Goal: Task Accomplishment & Management: Complete application form

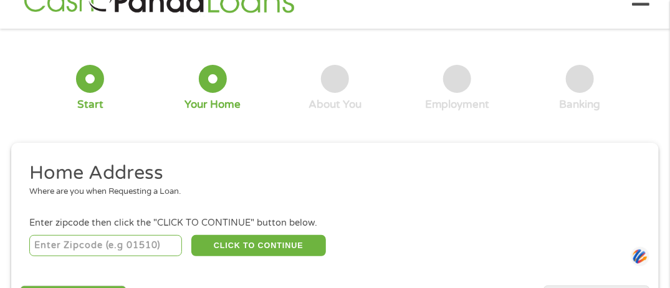
scroll to position [47, 0]
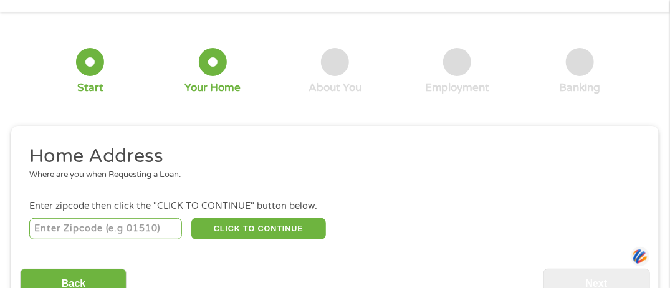
click at [138, 227] on input "number" at bounding box center [105, 228] width 153 height 21
type input "22911"
click at [165, 150] on h2 "Home Address" at bounding box center [330, 156] width 603 height 25
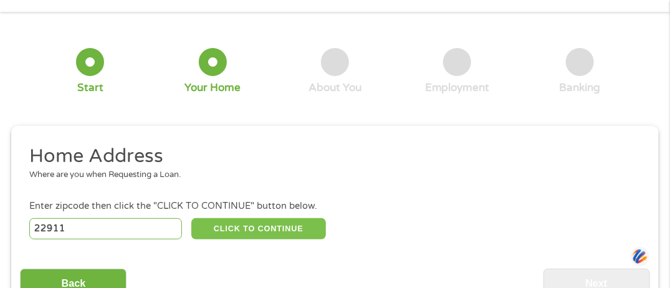
click at [257, 229] on button "CLICK TO CONTINUE" at bounding box center [258, 228] width 135 height 21
type input "22911"
type input "Charlottesville"
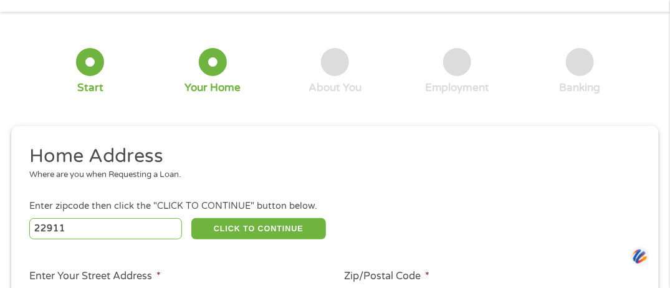
click at [149, 147] on h2 "Home Address" at bounding box center [330, 156] width 603 height 25
click at [163, 176] on div "Where are you when Requesting a Loan." at bounding box center [330, 175] width 603 height 12
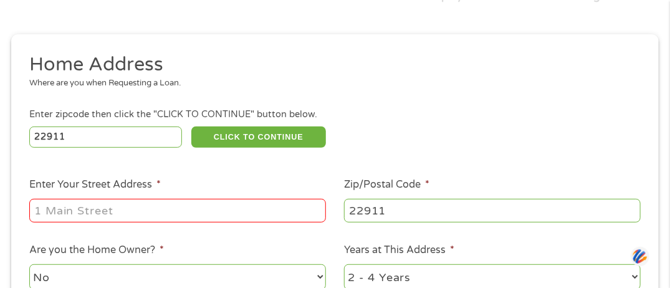
scroll to position [163, 0]
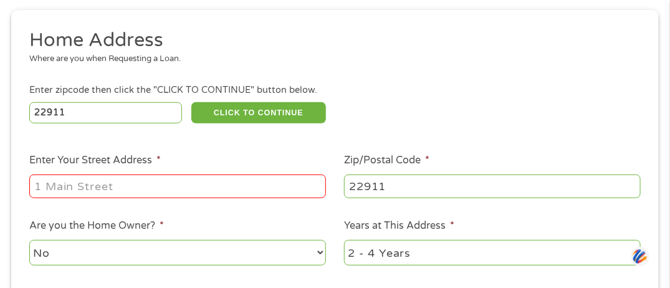
click at [264, 183] on input "Enter Your Street Address *" at bounding box center [177, 187] width 297 height 24
type input "3123 Lonesome Mountain Rd, Charlottesville, VA, 22911, United States"
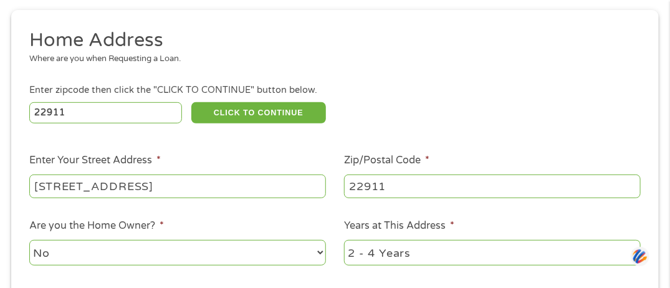
click at [318, 251] on select "No Yes" at bounding box center [177, 253] width 297 height 26
select select "yes"
click at [29, 241] on select "No Yes" at bounding box center [177, 253] width 297 height 26
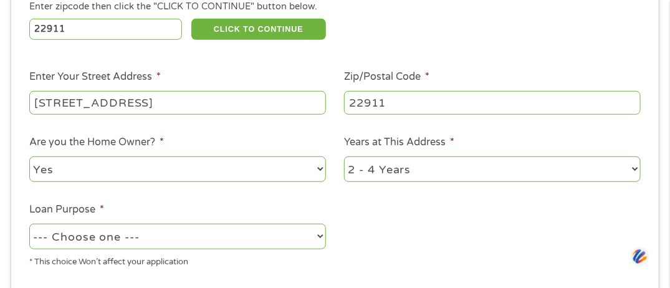
scroll to position [305, 0]
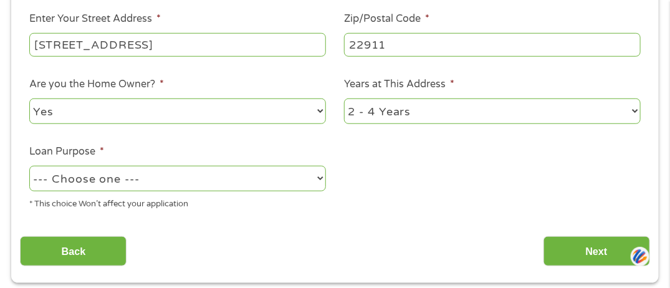
click at [318, 181] on select "--- Choose one --- Pay Bills Debt Consolidation Home Improvement Major Purchase…" at bounding box center [177, 179] width 297 height 26
click at [29, 167] on select "--- Choose one --- Pay Bills Debt Consolidation Home Improvement Major Purchase…" at bounding box center [177, 179] width 297 height 26
click at [320, 180] on select "--- Choose one --- Pay Bills Debt Consolidation Home Improvement Major Purchase…" at bounding box center [177, 179] width 297 height 26
select select "paybills"
click at [29, 167] on select "--- Choose one --- Pay Bills Debt Consolidation Home Improvement Major Purchase…" at bounding box center [177, 179] width 297 height 26
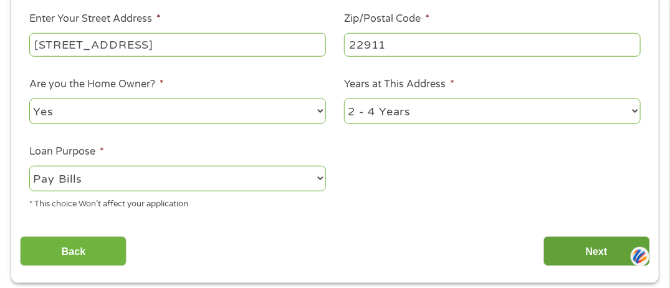
click at [599, 246] on input "Next" at bounding box center [597, 251] width 107 height 31
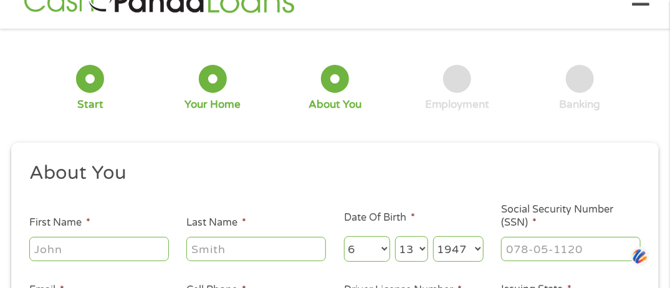
scroll to position [80, 0]
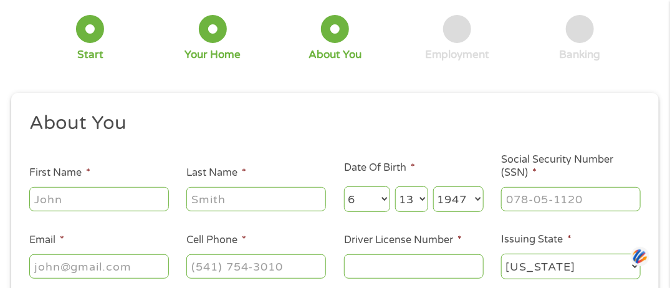
click at [125, 188] on input "First Name *" at bounding box center [99, 199] width 140 height 24
type input "Betty"
type input "Messick"
type input "betty613@hotmail.com"
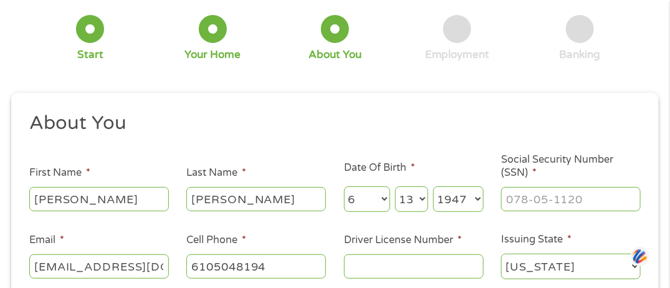
type input "(610) 504-8194"
click at [517, 193] on input "___-__-____" at bounding box center [571, 199] width 140 height 24
type input "227-64-9435"
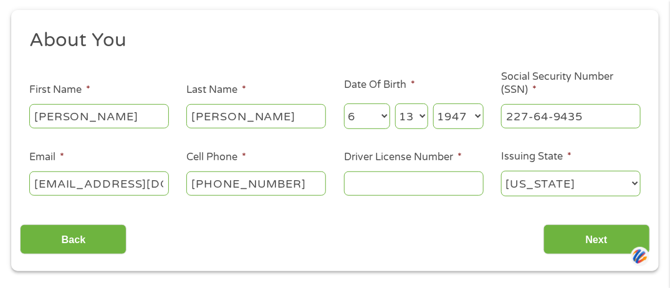
scroll to position [172, 0]
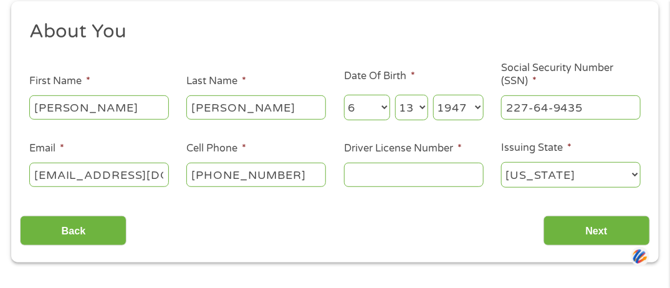
click at [370, 176] on input "Driver License Number *" at bounding box center [414, 175] width 140 height 24
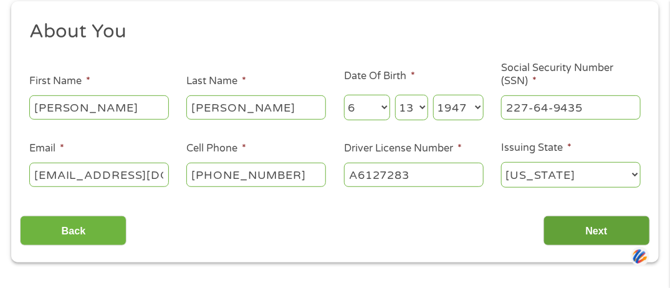
type input "A6127283"
click at [598, 232] on input "Next" at bounding box center [597, 231] width 107 height 31
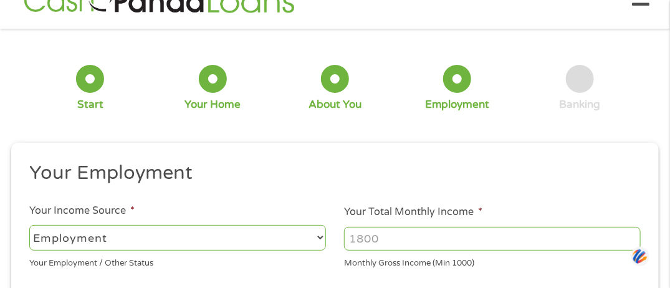
scroll to position [80, 0]
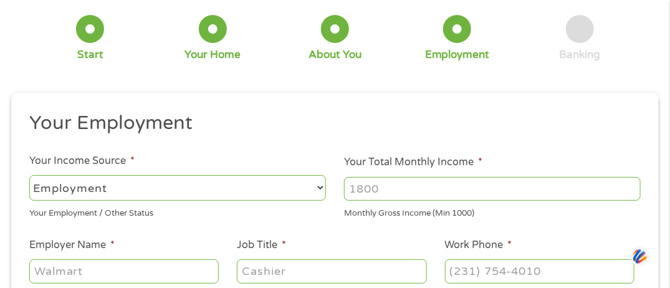
click at [322, 188] on select "--- Choose one --- Employment Self Employed Benefits" at bounding box center [177, 188] width 297 height 26
select select "benefits"
click at [29, 175] on select "--- Choose one --- Employment Self Employed Benefits" at bounding box center [177, 188] width 297 height 26
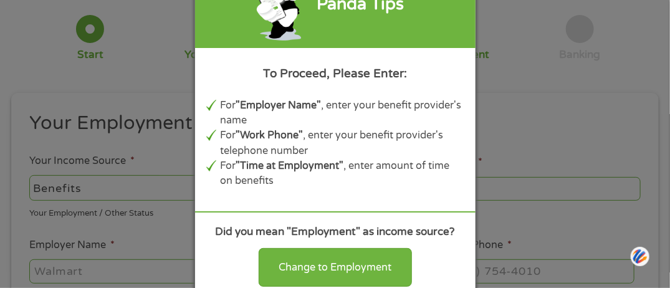
type input "Other"
type input "(610) 504-8194"
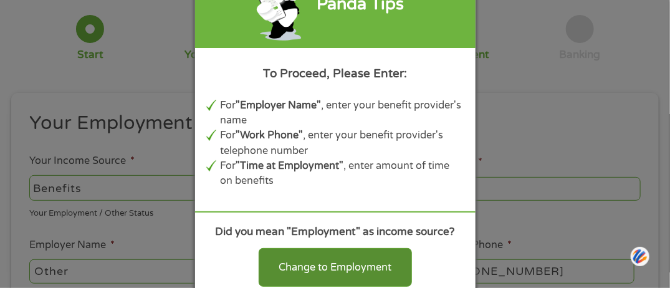
click at [354, 258] on div "Change to Employment" at bounding box center [335, 267] width 153 height 39
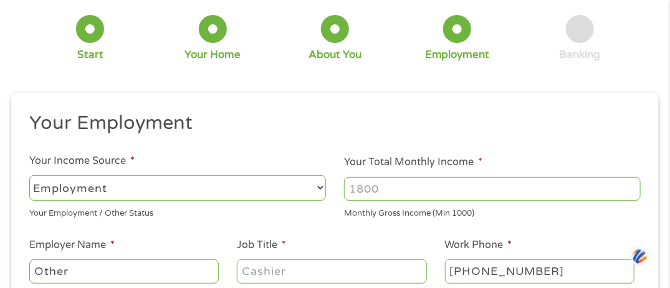
click at [318, 187] on select "--- Choose one --- Employment Self Employed Benefits" at bounding box center [177, 188] width 297 height 26
click at [29, 175] on select "--- Choose one --- Employment Self Employed Benefits" at bounding box center [177, 188] width 297 height 26
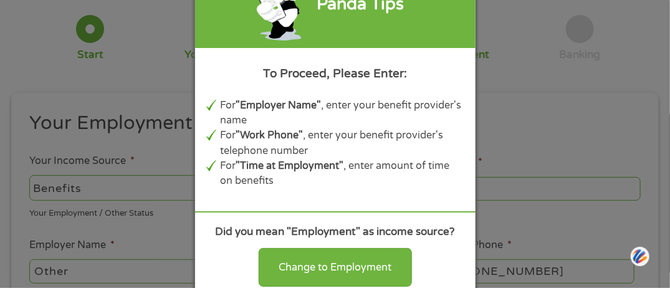
click at [527, 139] on div "Panda Tips To Proceed, Please Enter: For "Employer Name" , enter your benefit p…" at bounding box center [335, 144] width 670 height 288
click at [387, 254] on div "Change to Employment" at bounding box center [335, 267] width 153 height 39
select select "fullTime"
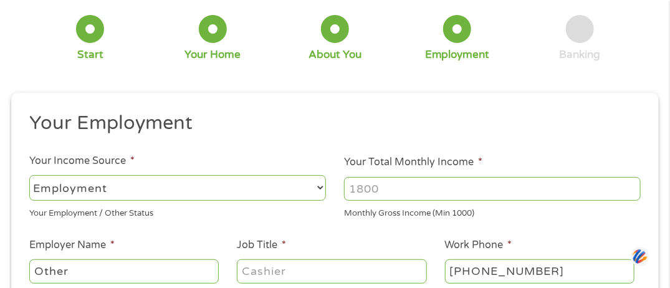
click at [310, 185] on select "--- Choose one --- Employment Self Employed Benefits" at bounding box center [177, 188] width 297 height 26
click at [313, 90] on form "1 Start 2 Your Home 3 About You 4 Employment 5 Banking 6 This field is hidden w…" at bounding box center [335, 240] width 648 height 505
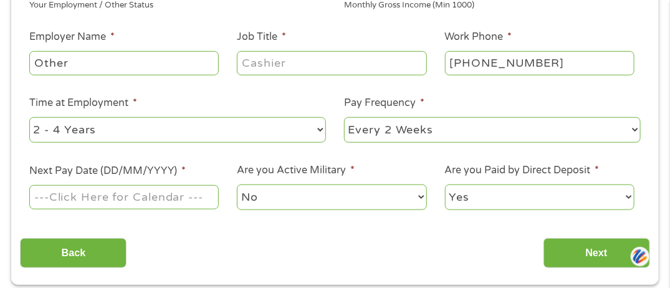
scroll to position [330, 0]
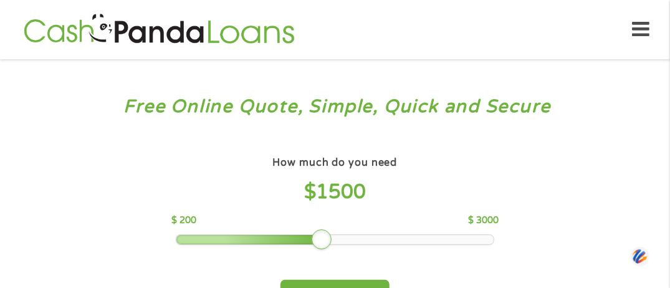
drag, startPoint x: 266, startPoint y: 241, endPoint x: 317, endPoint y: 238, distance: 51.3
click at [317, 238] on div at bounding box center [322, 239] width 20 height 20
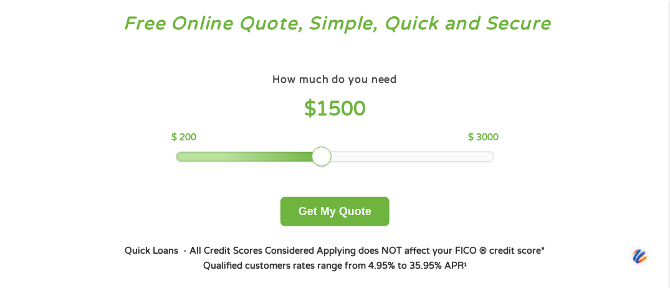
scroll to position [91, 0]
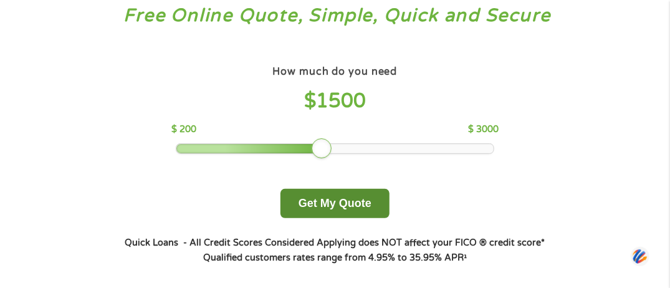
click at [335, 210] on button "Get My Quote" at bounding box center [335, 203] width 109 height 29
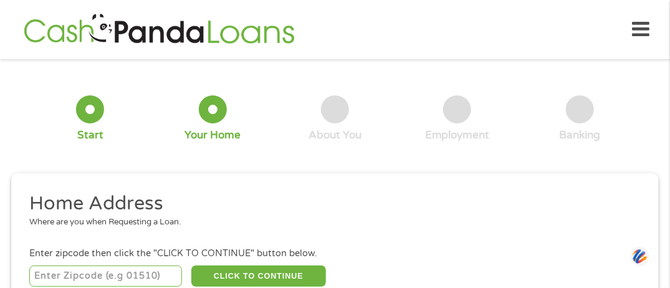
scroll to position [6, 0]
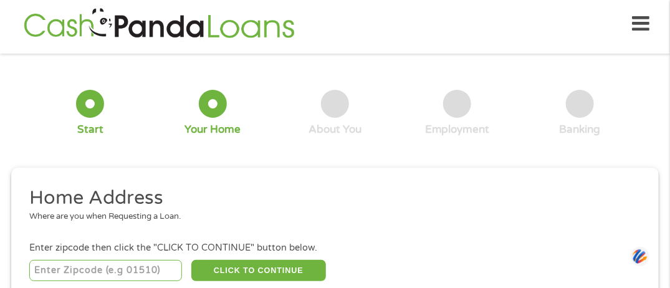
click at [206, 205] on h2 "Home Address" at bounding box center [330, 198] width 603 height 25
click at [173, 262] on input "number" at bounding box center [105, 270] width 153 height 21
type input "22911"
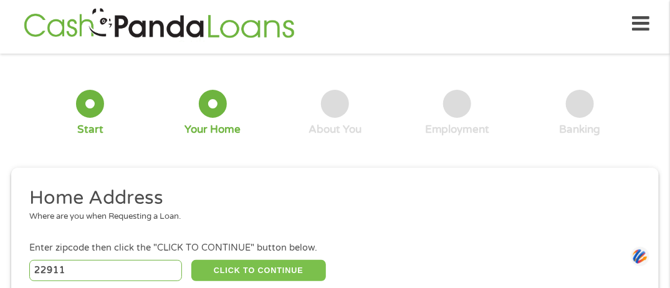
click at [304, 265] on button "CLICK TO CONTINUE" at bounding box center [258, 270] width 135 height 21
type input "22911"
type input "Charlottesville"
click at [249, 260] on button "CLICK TO CONTINUE" at bounding box center [258, 270] width 135 height 21
click at [145, 203] on h2 "Home Address" at bounding box center [330, 198] width 603 height 25
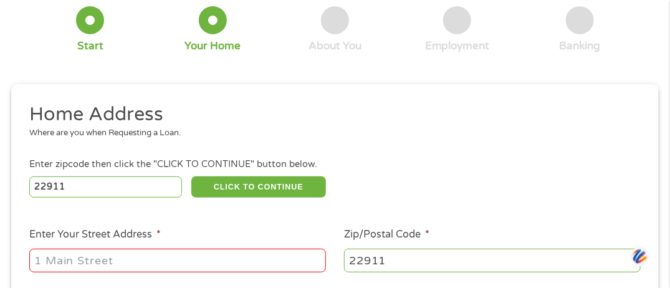
scroll to position [147, 0]
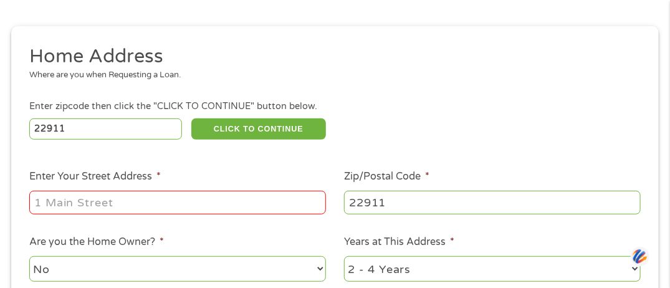
click at [206, 202] on input "Enter Your Street Address *" at bounding box center [177, 203] width 297 height 24
type input "3123 Lonesome Mountain Rd, Charlottesville, VA, 22911, United States"
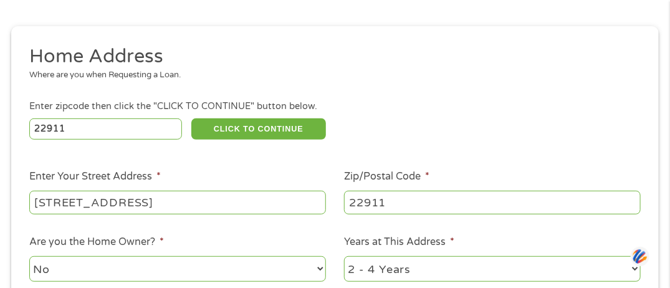
click at [317, 267] on select "No Yes" at bounding box center [177, 269] width 297 height 26
select select "yes"
click at [29, 257] on select "No Yes" at bounding box center [177, 269] width 297 height 26
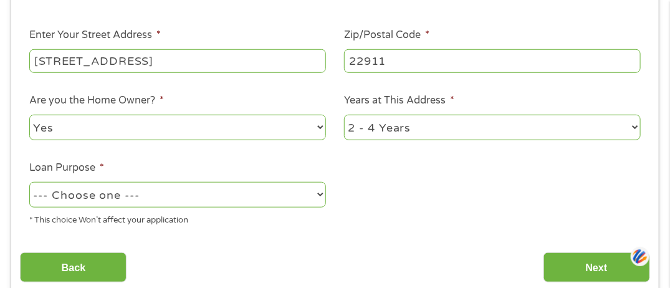
scroll to position [297, 0]
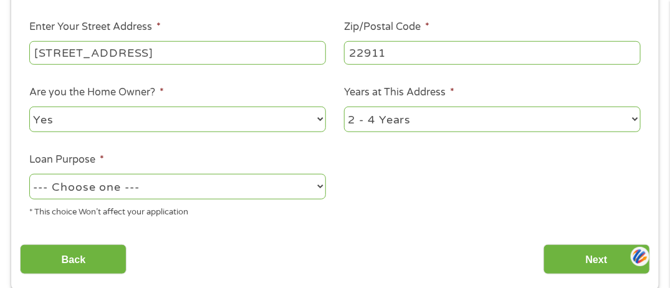
click at [320, 187] on select "--- Choose one --- Pay Bills Debt Consolidation Home Improvement Major Purchase…" at bounding box center [177, 187] width 297 height 26
select select "paybills"
click at [29, 175] on select "--- Choose one --- Pay Bills Debt Consolidation Home Improvement Major Purchase…" at bounding box center [177, 187] width 297 height 26
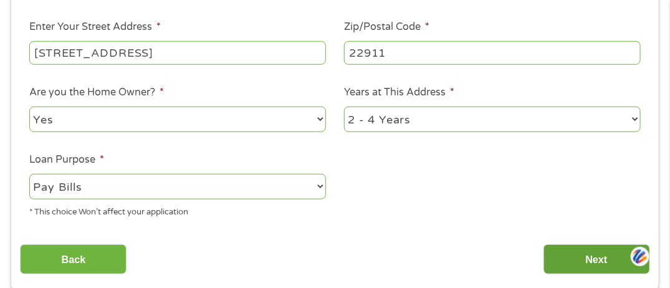
click at [589, 257] on input "Next" at bounding box center [597, 259] width 107 height 31
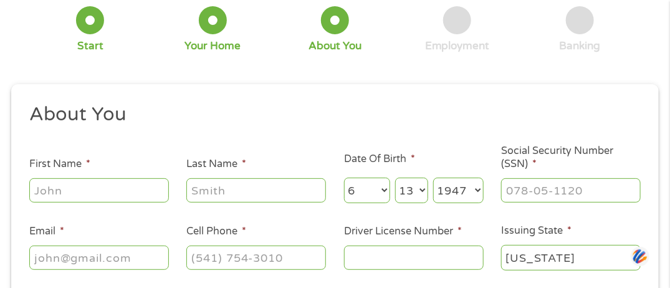
scroll to position [130, 0]
